Goal: Transaction & Acquisition: Download file/media

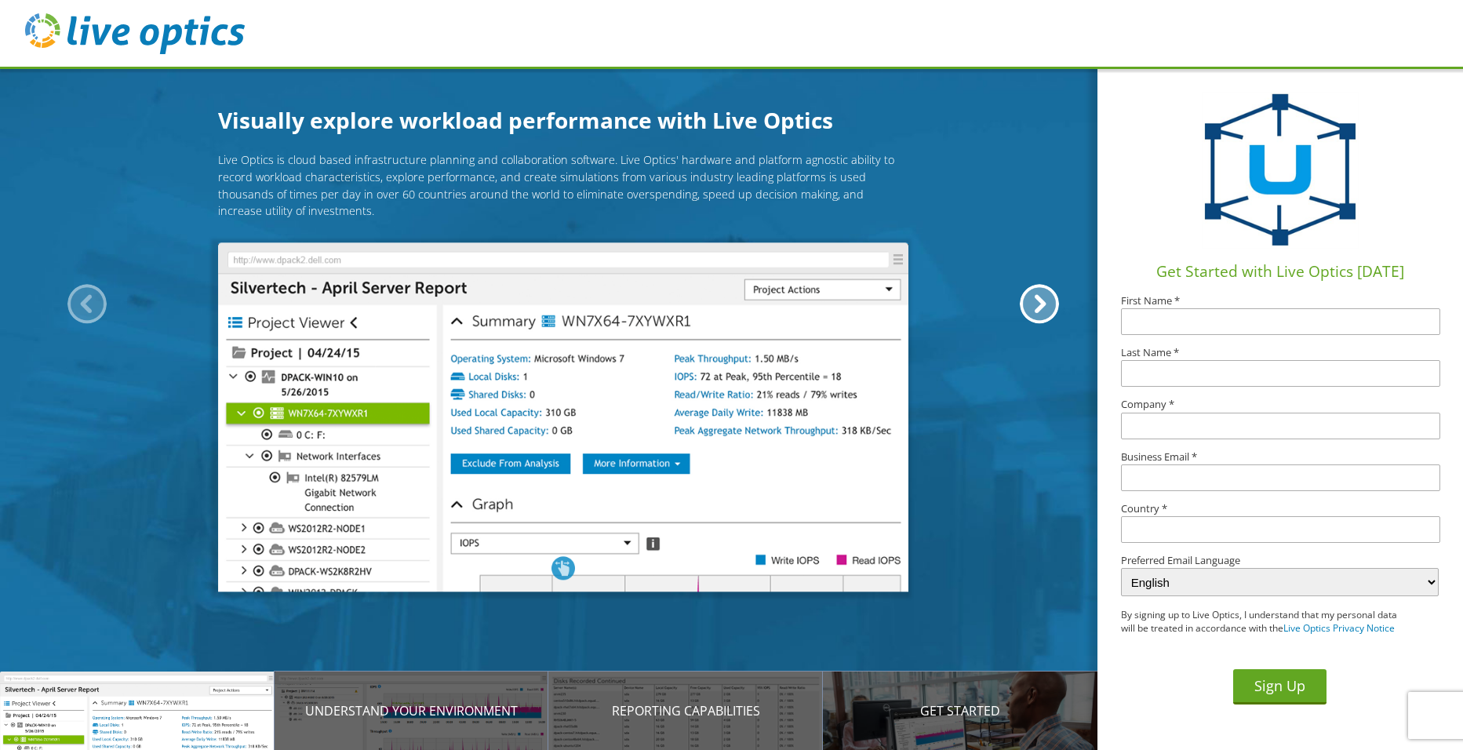
click at [1181, 327] on input "text" at bounding box center [1280, 321] width 319 height 27
type input "[PERSON_NAME]"
type input "Finckler"
type input "Upper Lakes Foods"
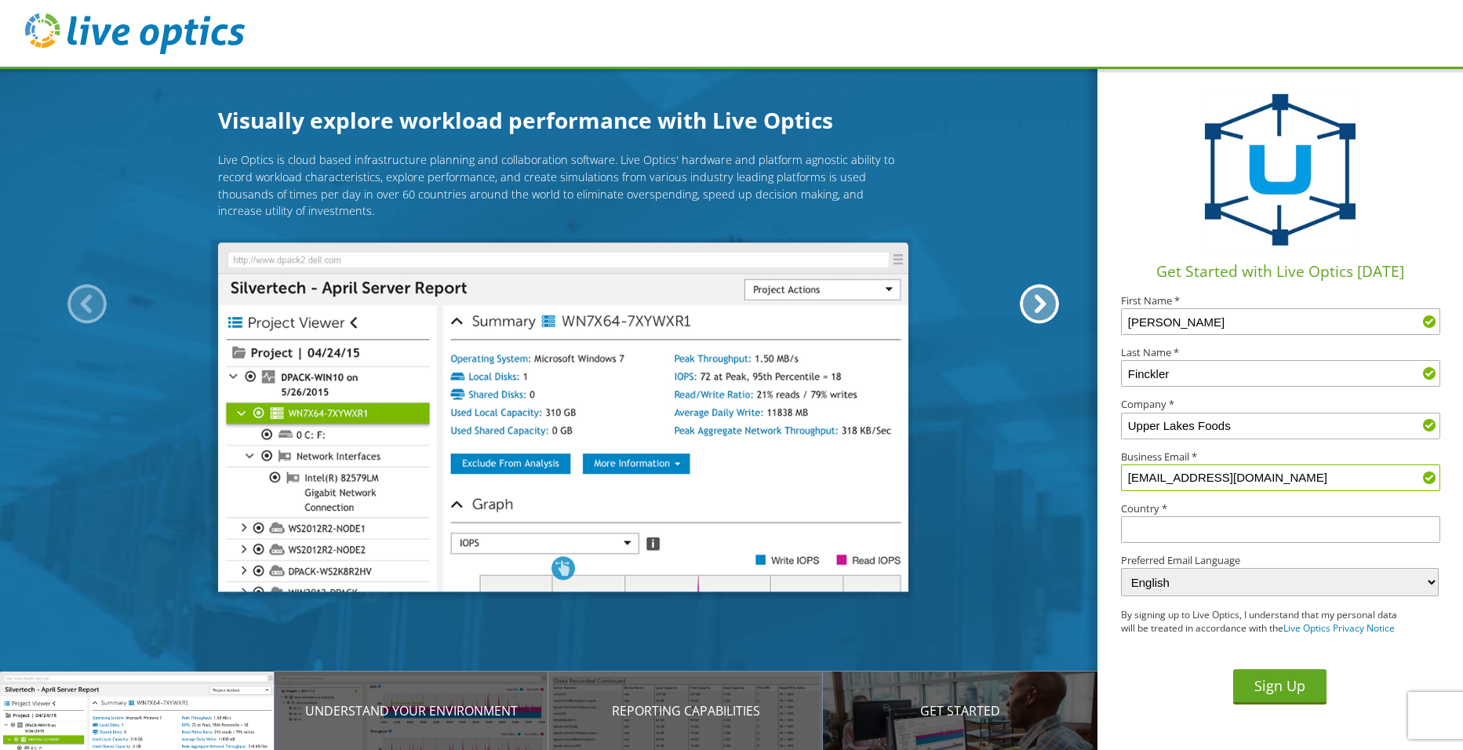
type input "[EMAIL_ADDRESS][DOMAIN_NAME]"
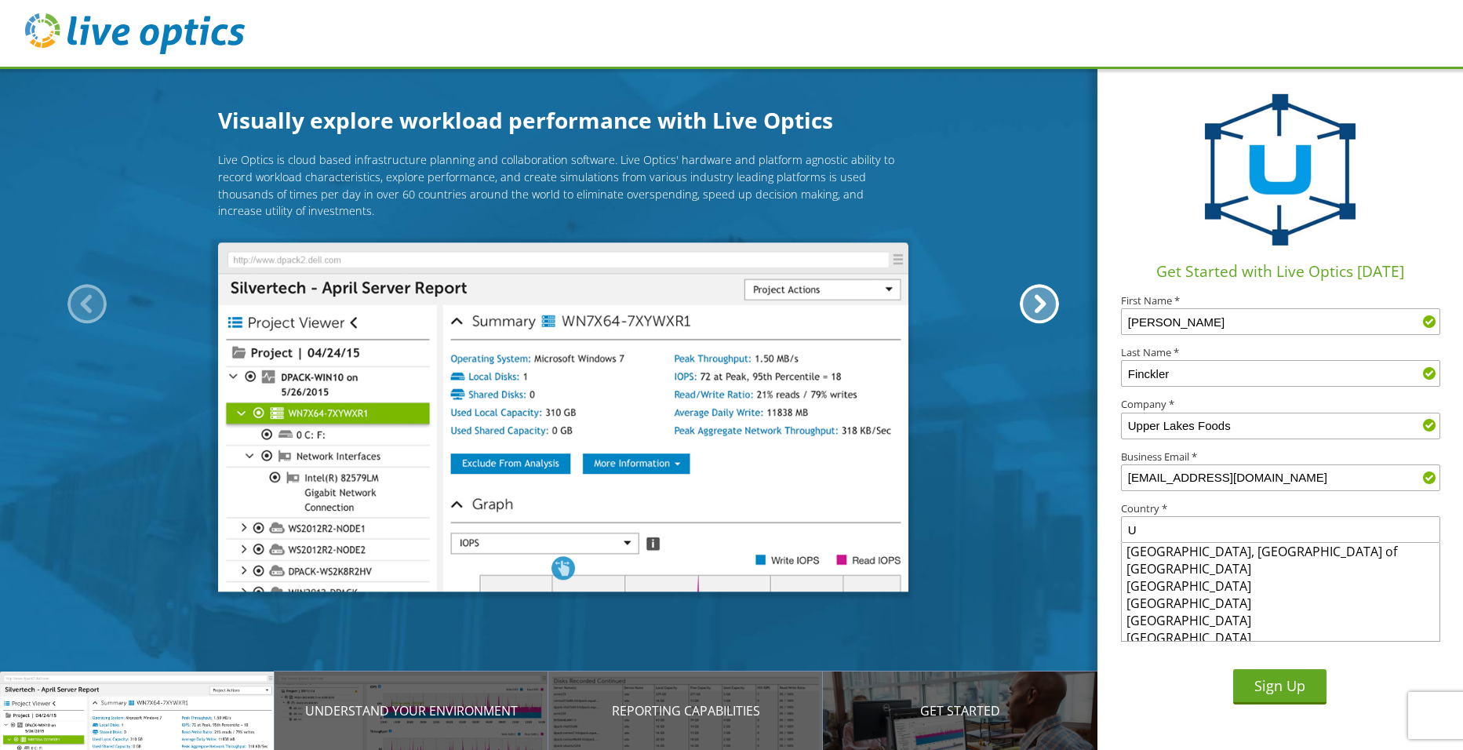
type input "[GEOGRAPHIC_DATA]"
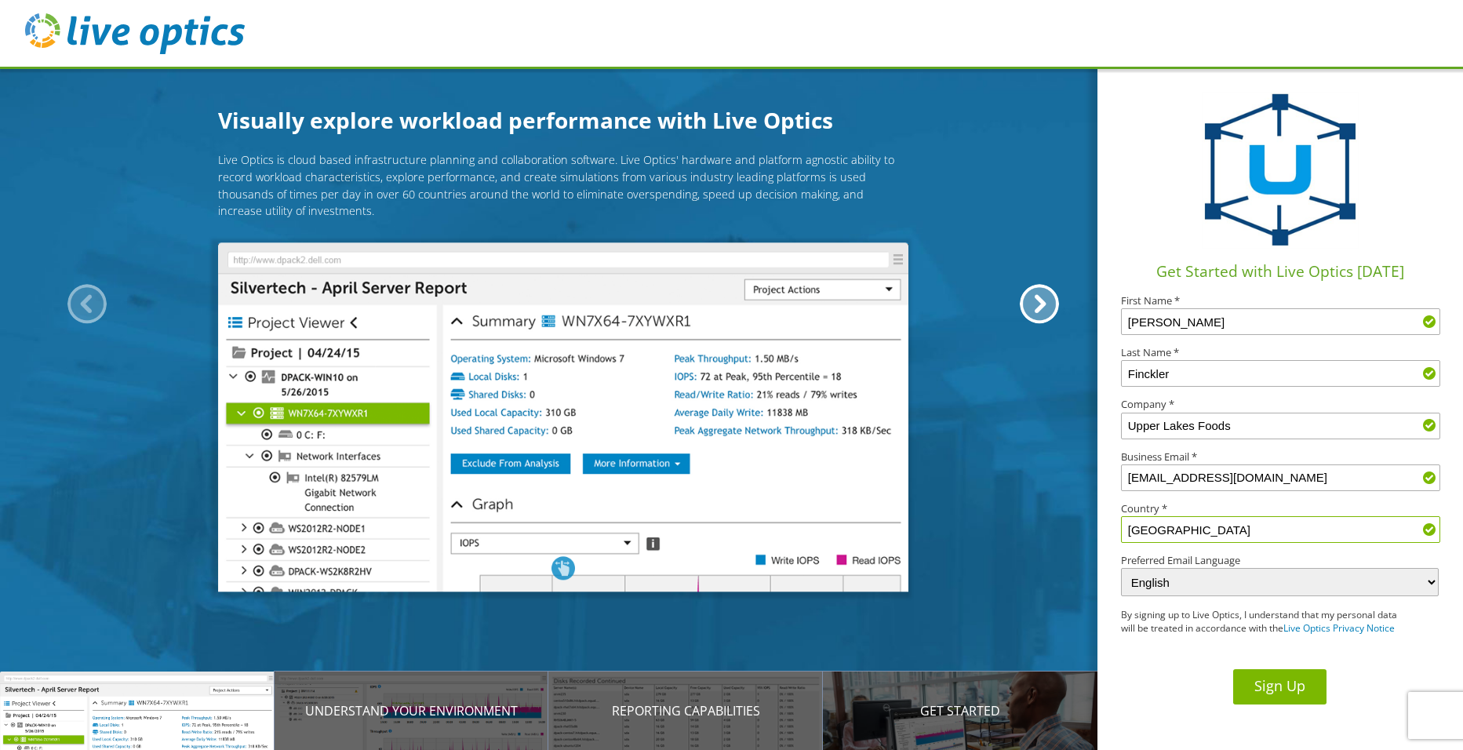
click at [1285, 693] on button "Sign Up" at bounding box center [1279, 686] width 93 height 35
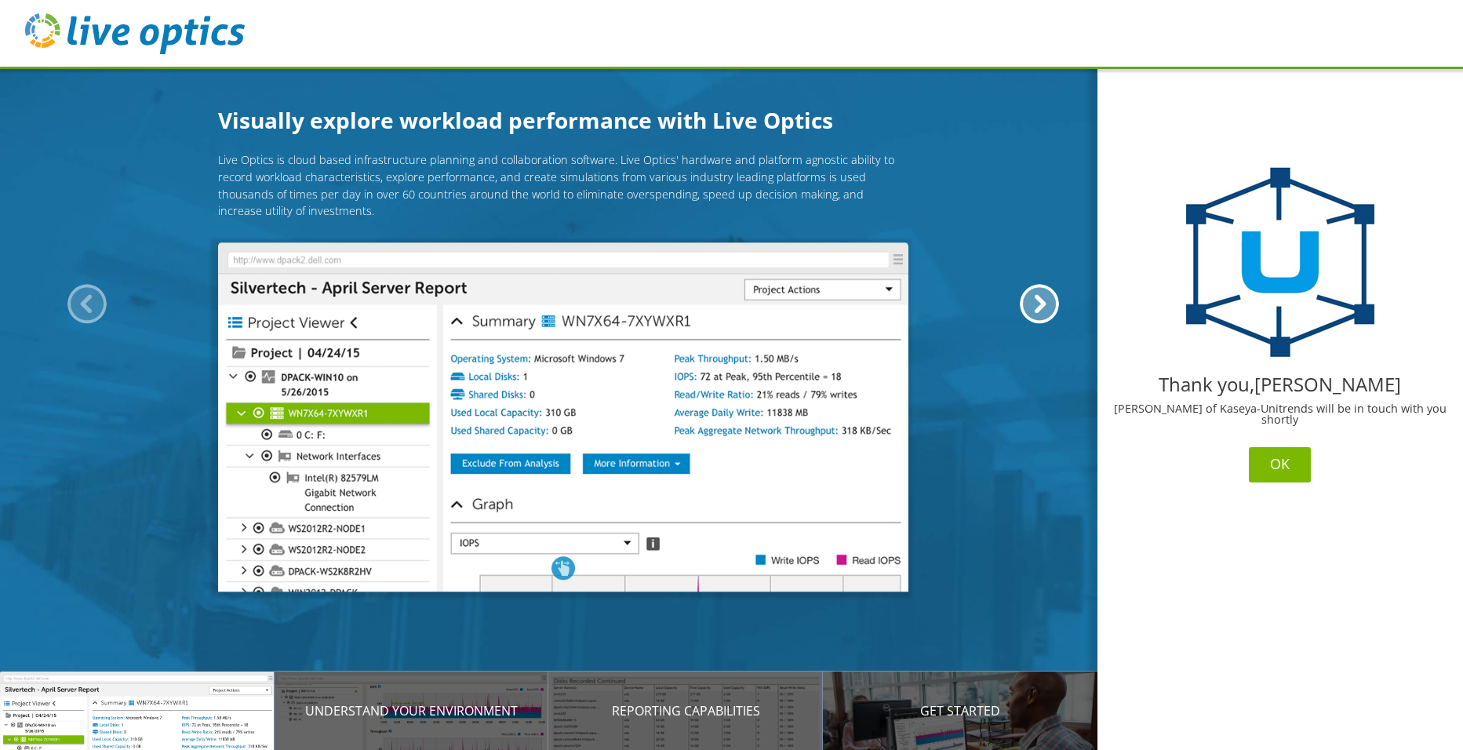
click at [1291, 456] on button "OK" at bounding box center [1280, 464] width 62 height 35
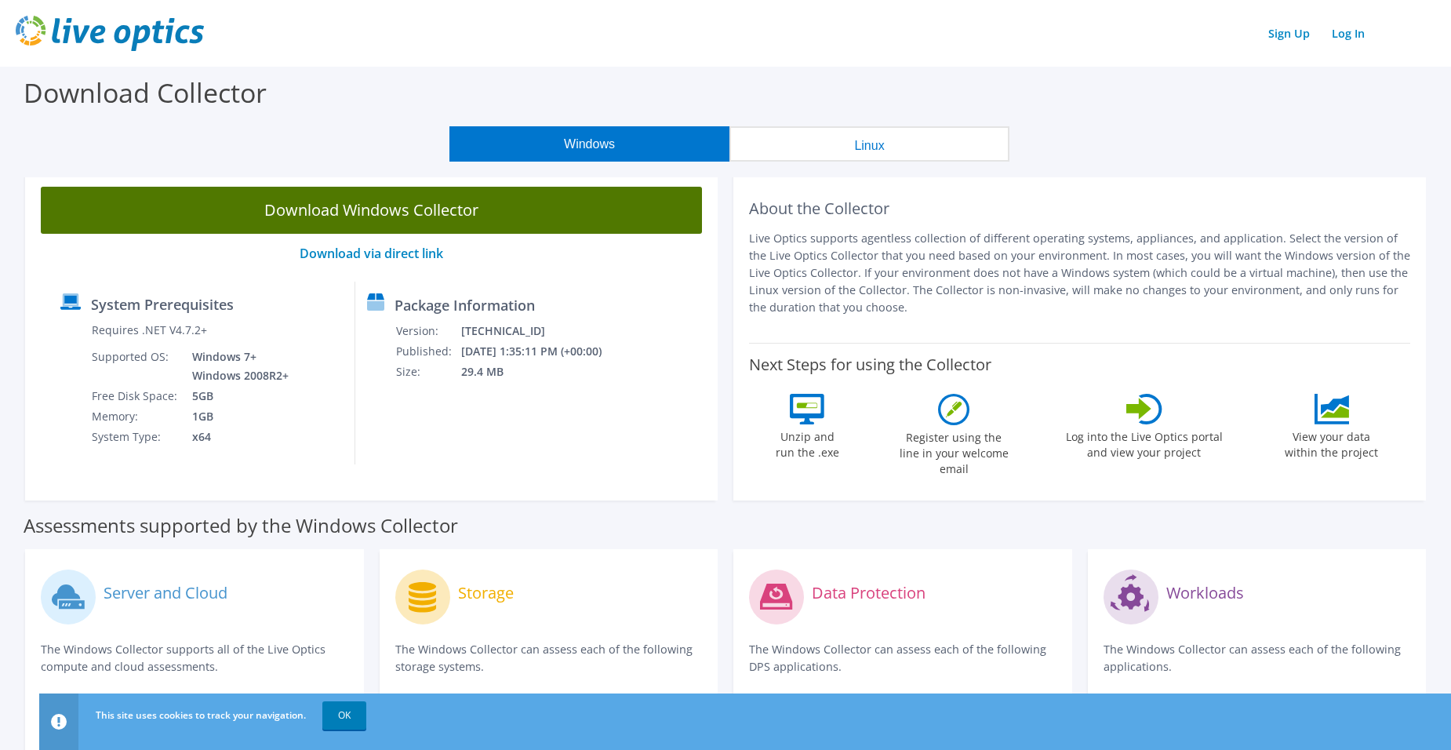
click at [370, 219] on link "Download Windows Collector" at bounding box center [371, 210] width 661 height 47
